Goal: Task Accomplishment & Management: Manage account settings

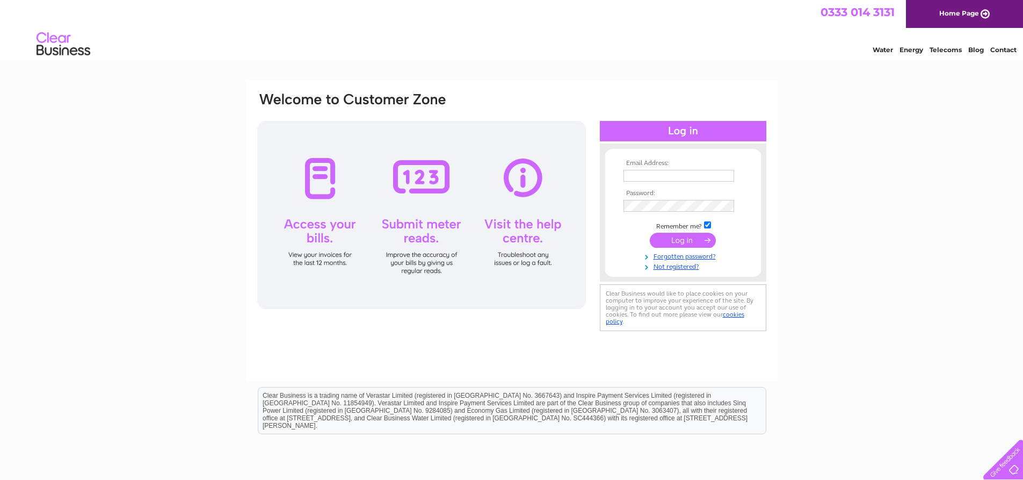
type input "[PERSON_NAME][EMAIL_ADDRESS][DOMAIN_NAME]"
click at [698, 238] on input "submit" at bounding box center [683, 240] width 66 height 15
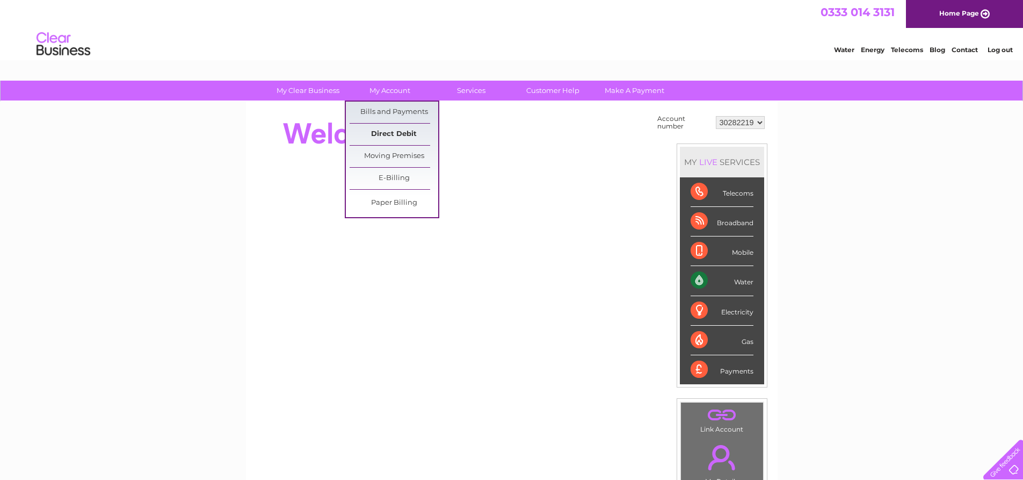
click at [387, 135] on link "Direct Debit" at bounding box center [394, 134] width 89 height 21
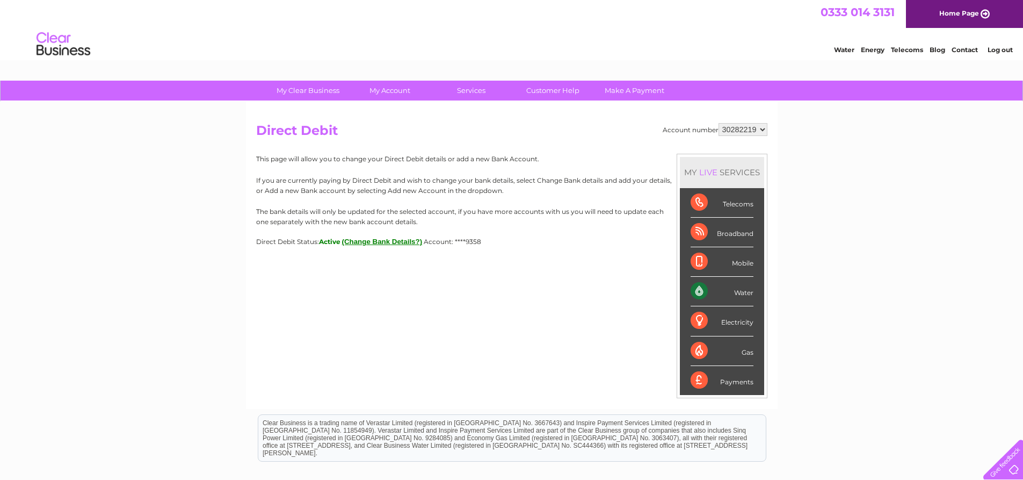
click at [997, 48] on link "Log out" at bounding box center [1000, 50] width 25 height 8
